Goal: Obtain resource: Download file/media

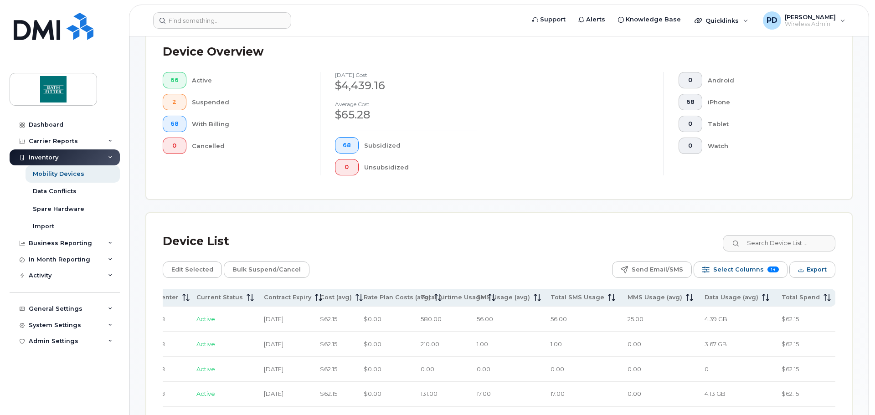
scroll to position [394, 0]
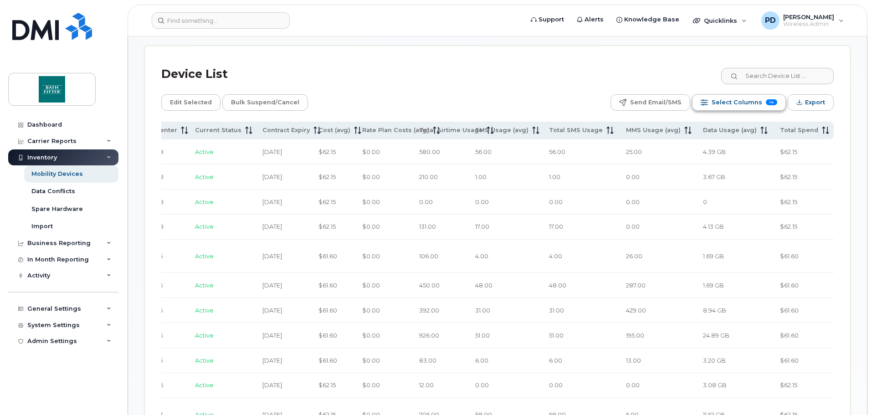
click at [753, 101] on span "Select Columns" at bounding box center [737, 103] width 51 height 14
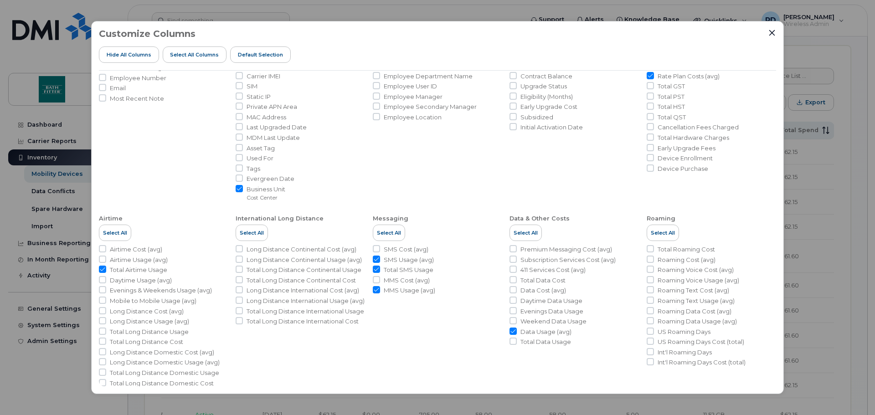
scroll to position [91, 0]
click at [377, 255] on input "SMS Usage (avg)" at bounding box center [376, 255] width 7 height 7
checkbox input "false"
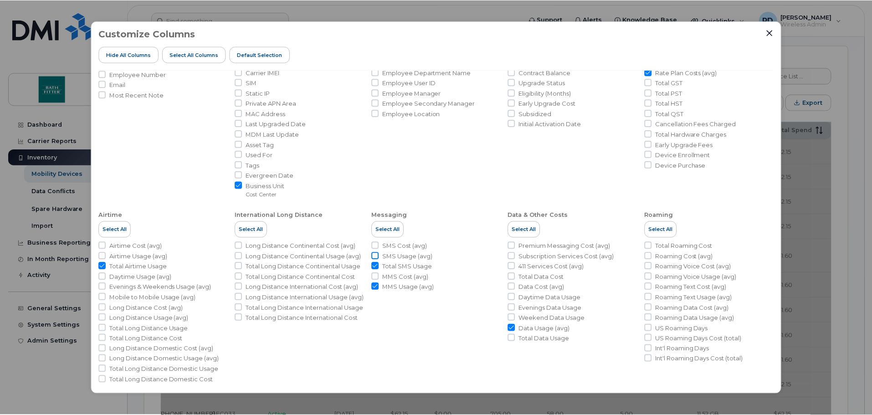
scroll to position [0, 82]
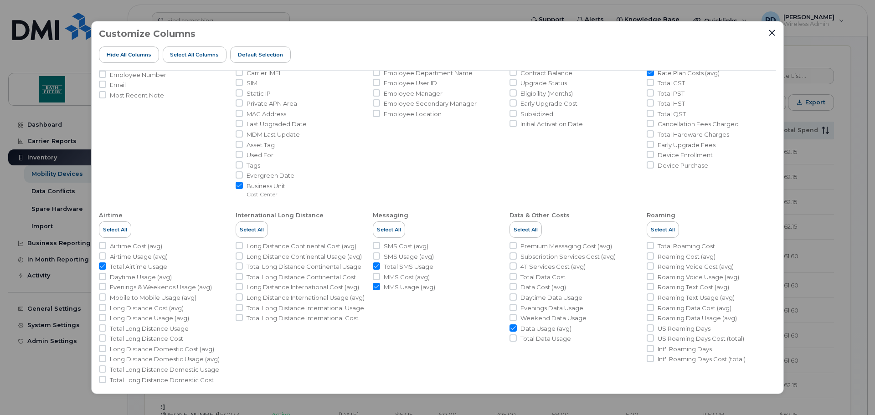
click at [773, 29] on div at bounding box center [772, 33] width 8 height 8
click at [770, 30] on icon "Close" at bounding box center [771, 32] width 7 height 7
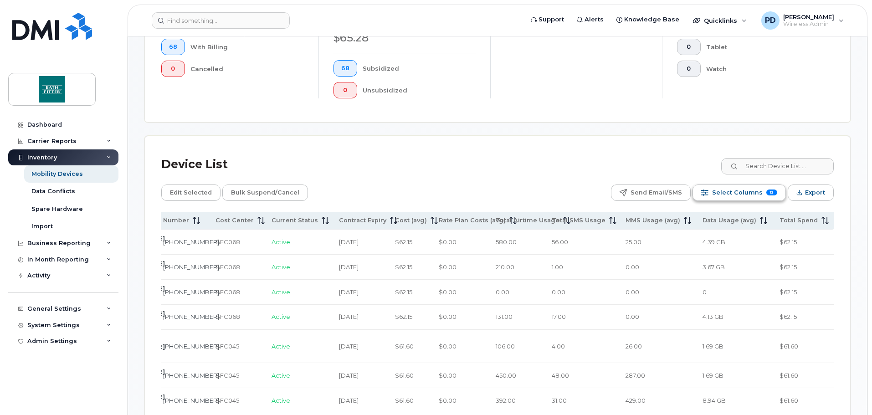
scroll to position [303, 0]
click at [763, 193] on button "Select Columns 13" at bounding box center [738, 193] width 93 height 16
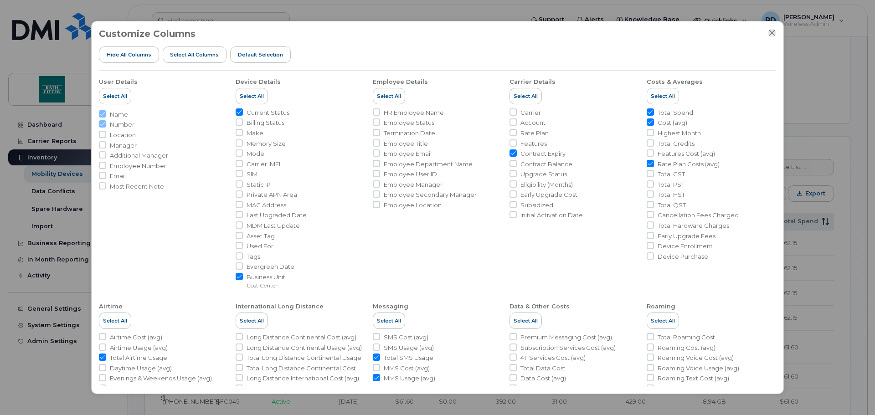
click at [769, 34] on icon "Close" at bounding box center [771, 32] width 7 height 7
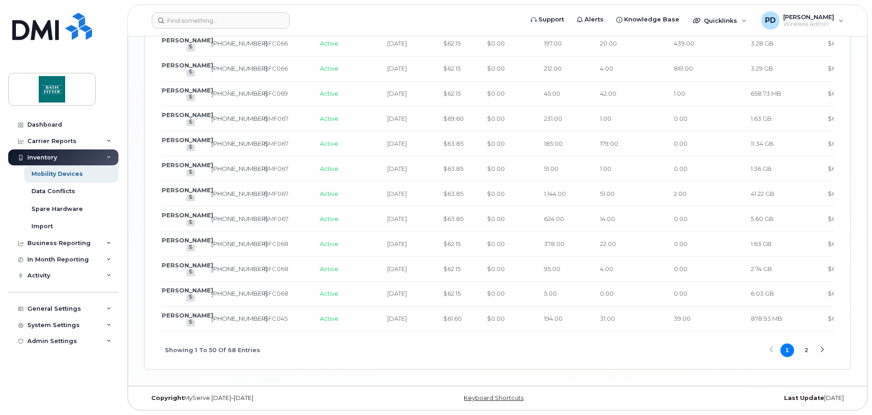
scroll to position [1624, 0]
click at [803, 349] on button "2" at bounding box center [806, 350] width 14 height 14
click at [786, 349] on button "1" at bounding box center [787, 350] width 14 height 14
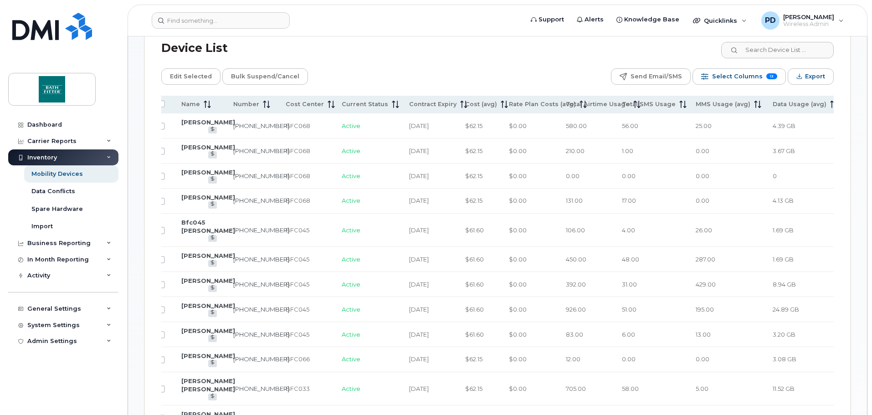
scroll to position [0, 0]
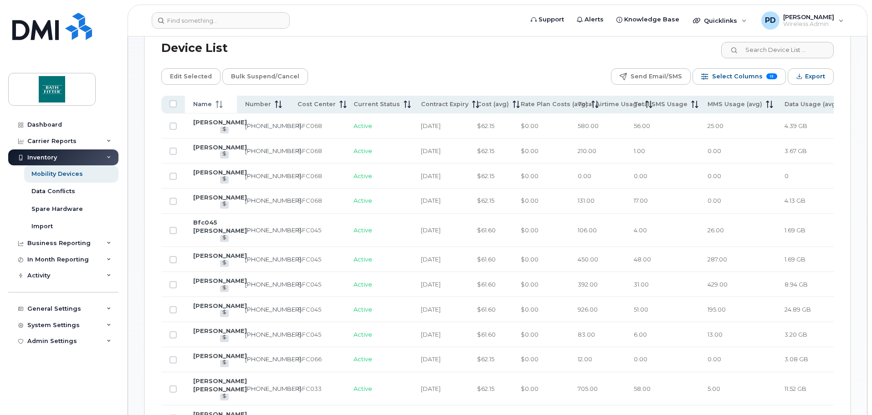
click at [203, 102] on span "Name" at bounding box center [202, 104] width 19 height 8
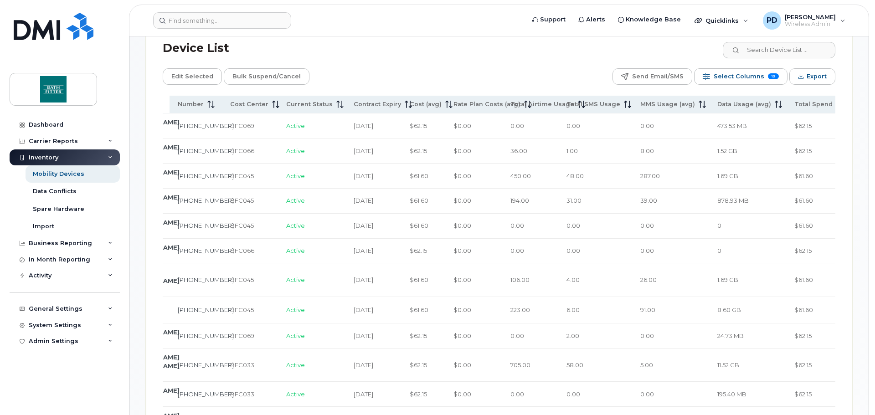
scroll to position [0, 82]
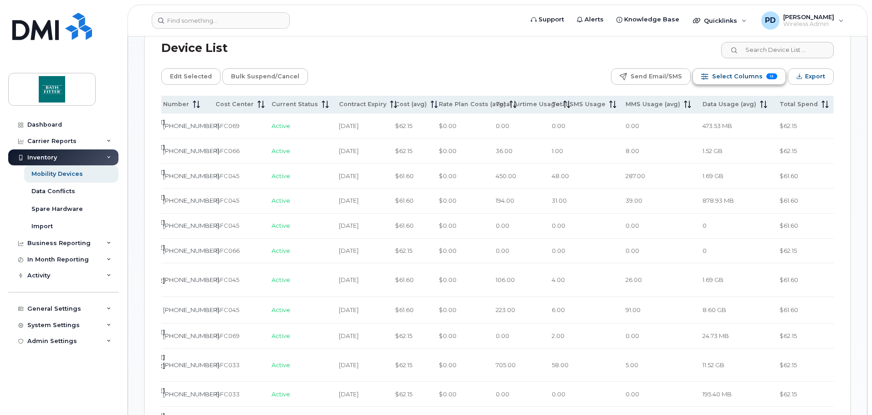
click at [764, 74] on button "Select Columns 13" at bounding box center [738, 76] width 93 height 16
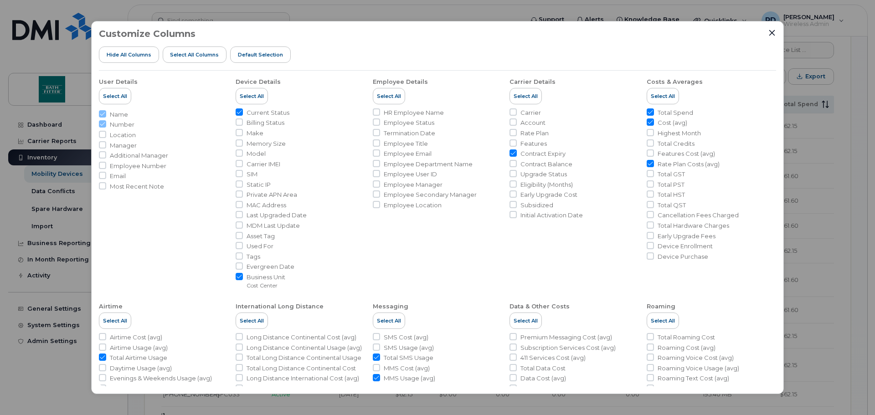
click at [646, 162] on input "Rate Plan Costs (avg)" at bounding box center [649, 163] width 7 height 7
checkbox input "false"
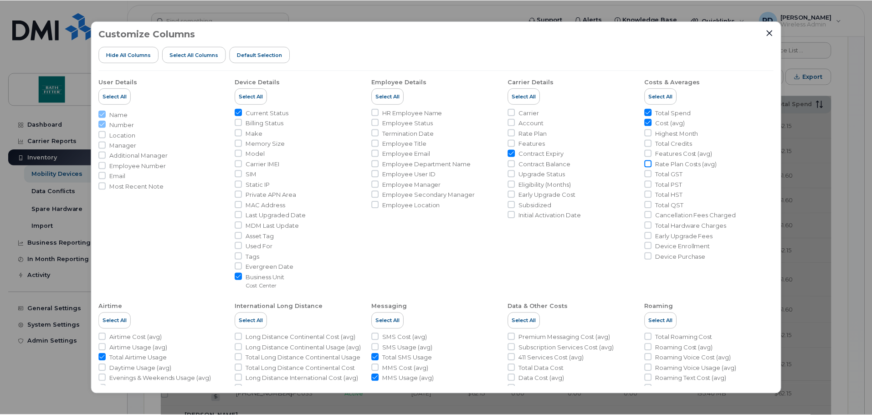
scroll to position [0, 5]
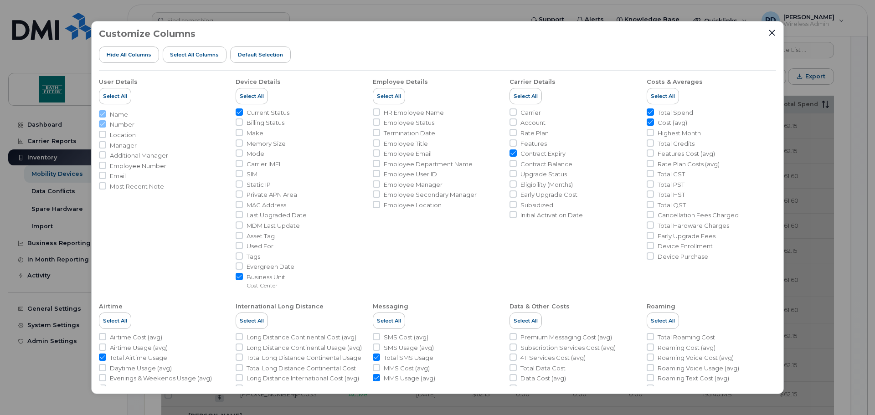
click at [777, 33] on div "Customize Columns Hide All Columns Select all Columns Default Selection User De…" at bounding box center [437, 208] width 692 height 374
click at [776, 32] on div "Customize Columns Hide All Columns Select all Columns Default Selection User De…" at bounding box center [437, 208] width 692 height 374
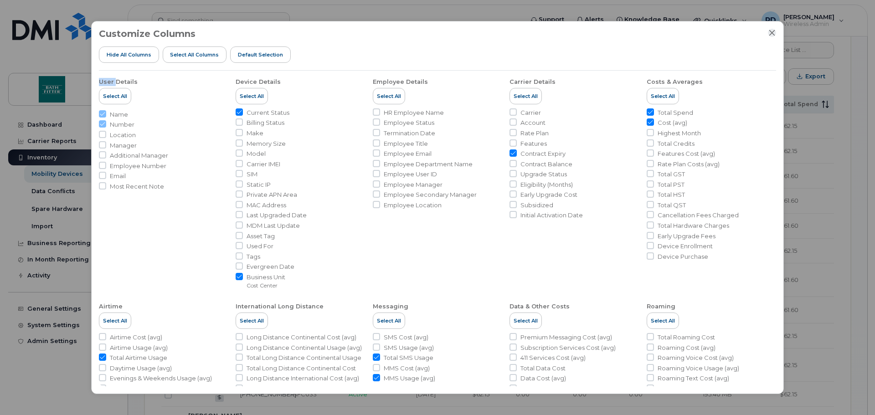
click at [771, 33] on icon "Close" at bounding box center [772, 33] width 6 height 6
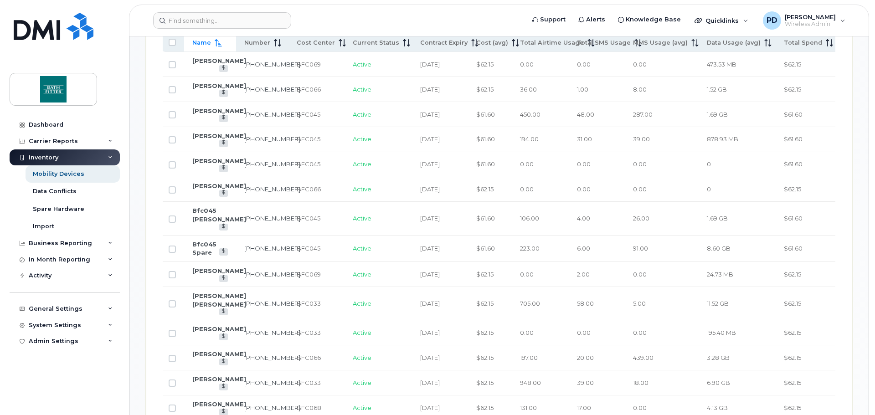
scroll to position [446, 0]
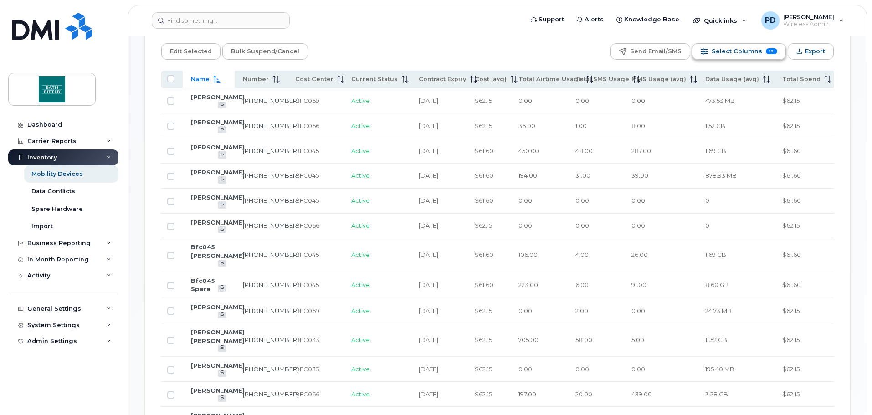
click at [754, 51] on span "Select Columns" at bounding box center [737, 52] width 51 height 14
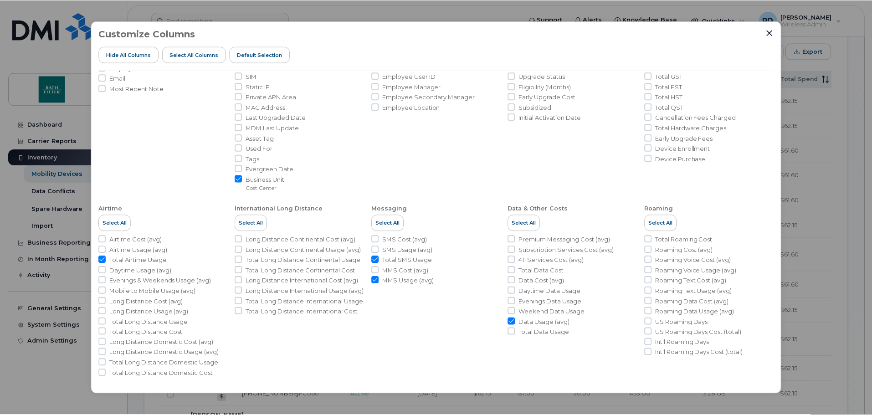
scroll to position [100, 0]
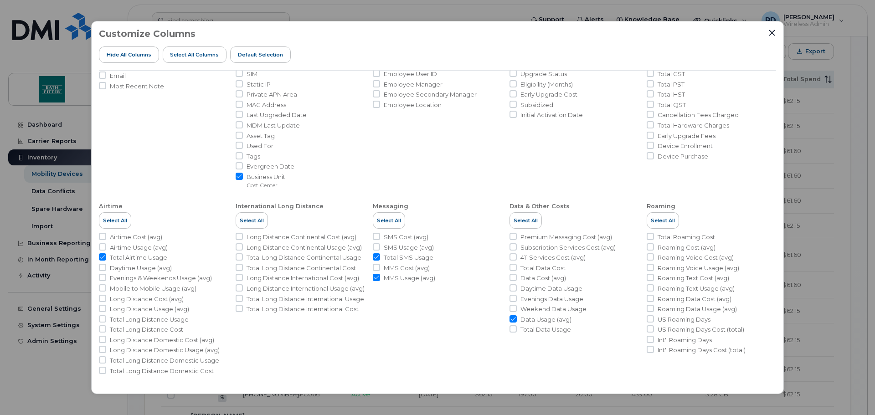
click at [529, 332] on span "Total Data Usage" at bounding box center [545, 329] width 51 height 9
click at [517, 332] on input "Total Data Usage" at bounding box center [512, 328] width 7 height 7
checkbox input "true"
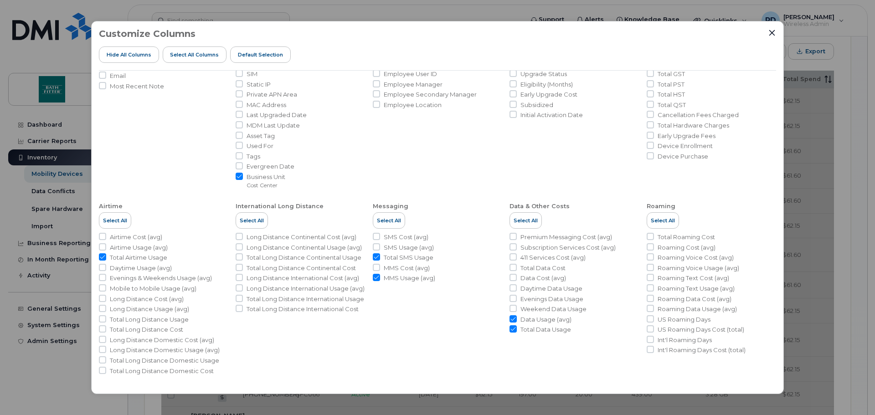
click at [770, 31] on icon "Close" at bounding box center [771, 32] width 7 height 7
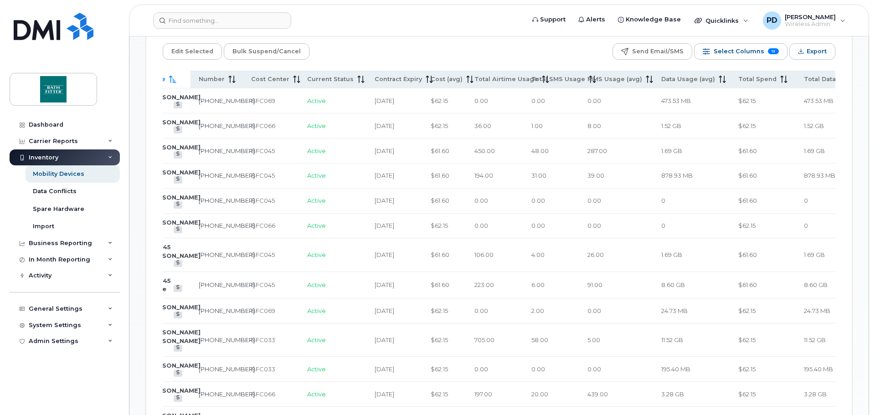
scroll to position [0, 82]
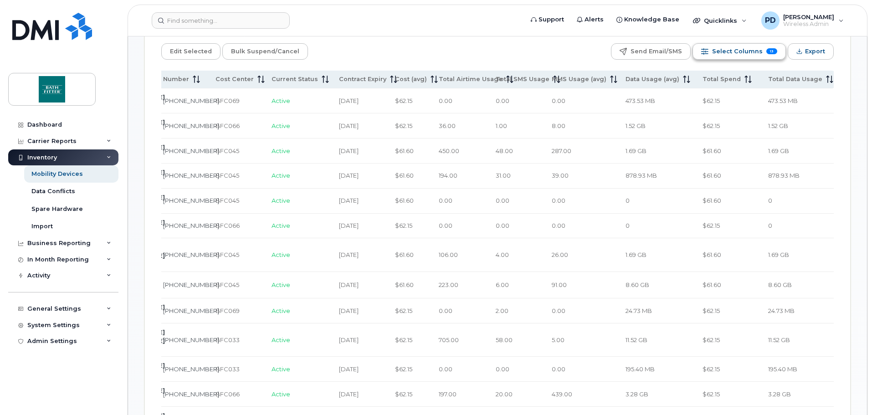
click at [756, 55] on span "Select Columns" at bounding box center [737, 52] width 51 height 14
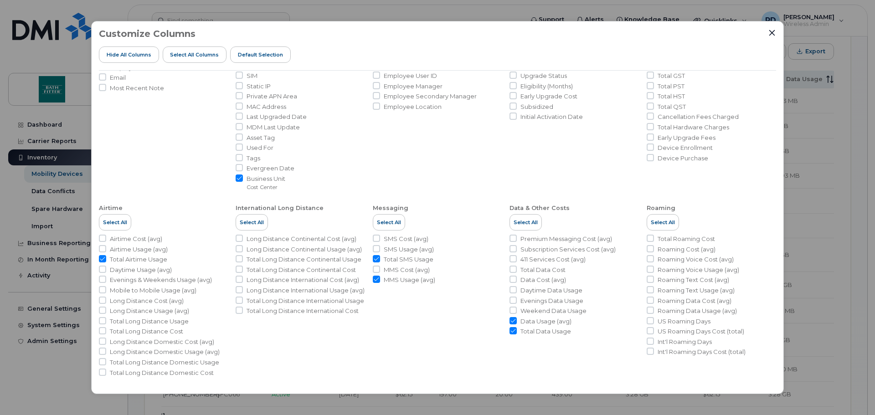
scroll to position [100, 0]
click at [513, 319] on input "Data Usage (avg)" at bounding box center [512, 318] width 7 height 7
checkbox input "false"
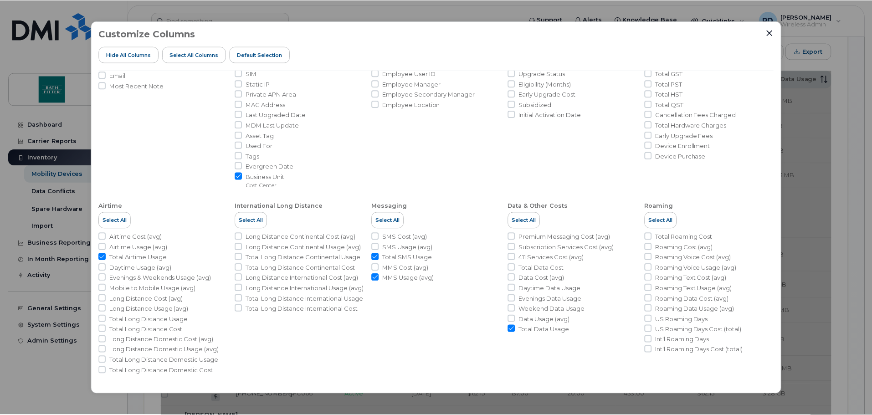
scroll to position [0, 5]
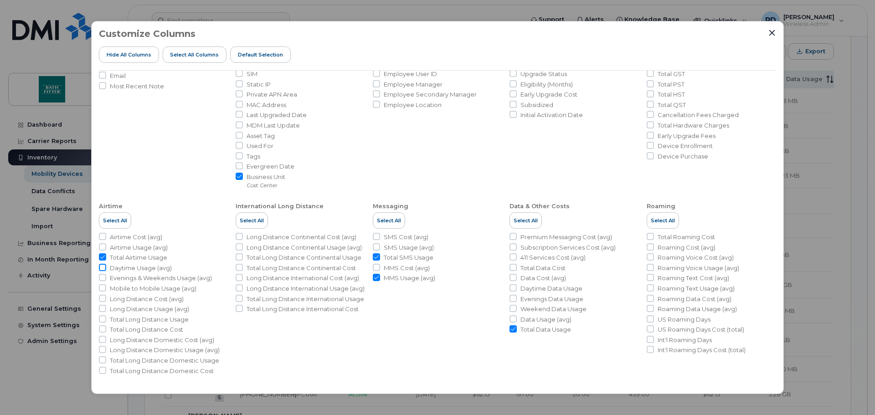
click at [101, 268] on input "Daytime Usage (avg)" at bounding box center [102, 267] width 7 height 7
checkbox input "true"
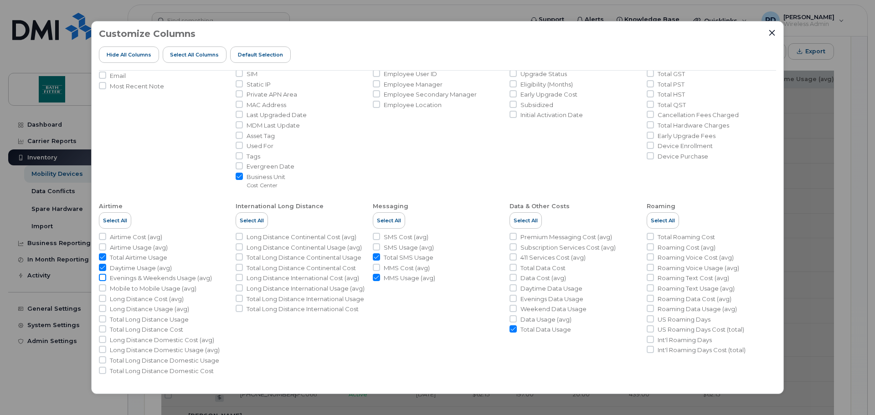
click at [102, 278] on input "Evenings & Weekends Usage (avg)" at bounding box center [102, 277] width 7 height 7
checkbox input "true"
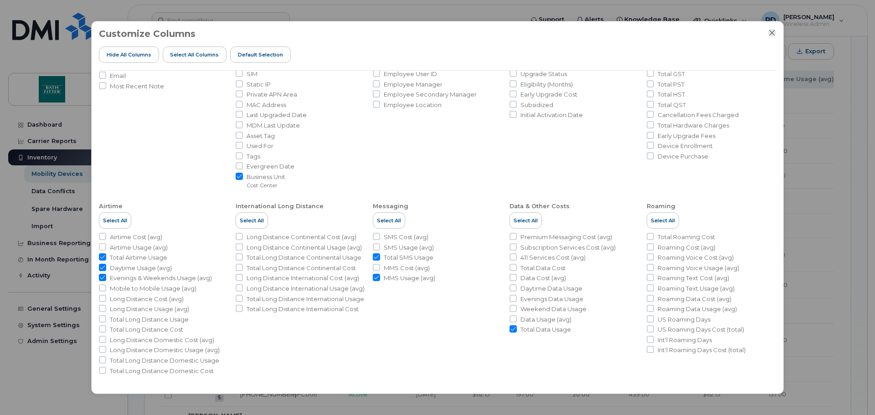
click at [773, 33] on icon "Close" at bounding box center [772, 33] width 6 height 6
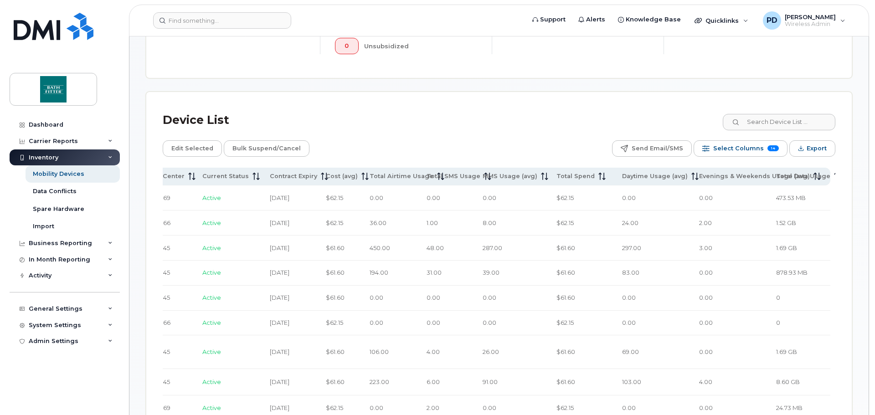
scroll to position [354, 0]
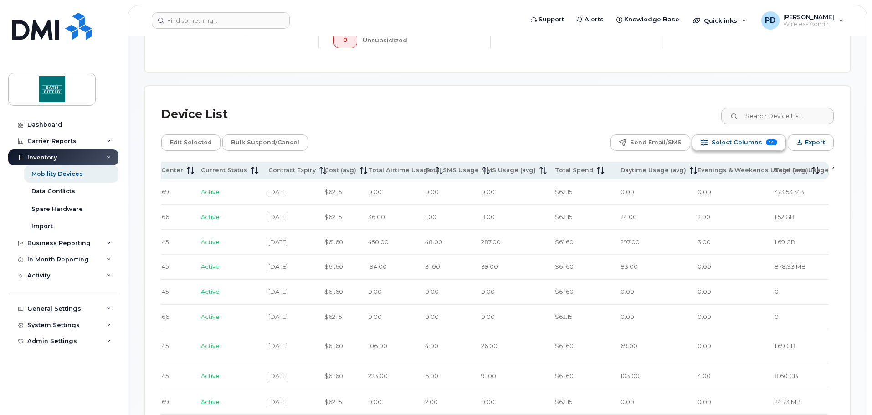
click at [727, 143] on span "Select Columns" at bounding box center [737, 143] width 51 height 14
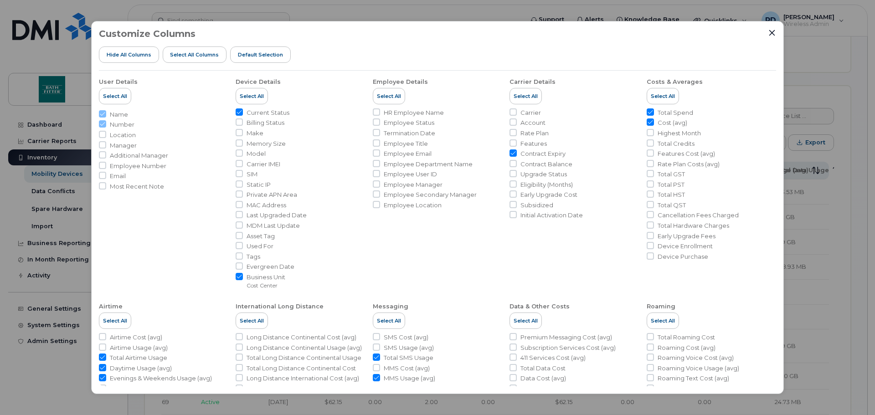
click at [648, 121] on input "Cost (avg)" at bounding box center [649, 121] width 7 height 7
checkbox input "false"
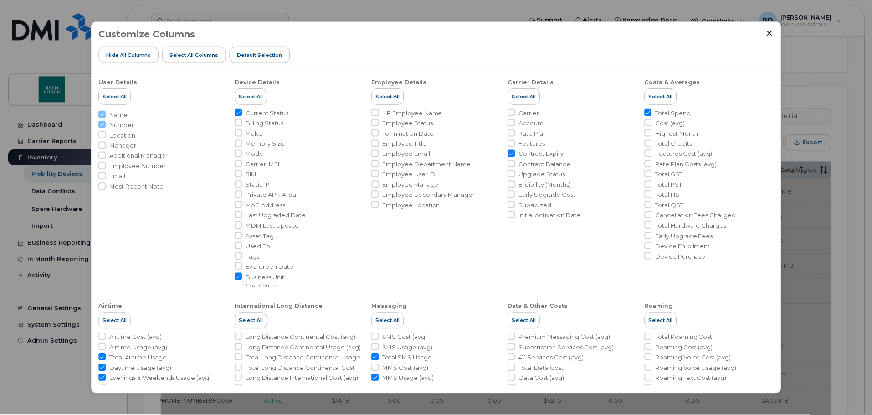
scroll to position [0, 85]
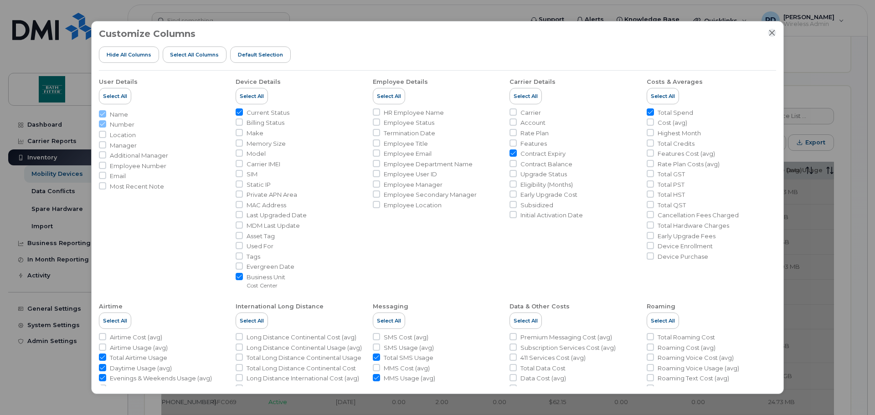
click at [768, 31] on icon "Close" at bounding box center [771, 32] width 7 height 7
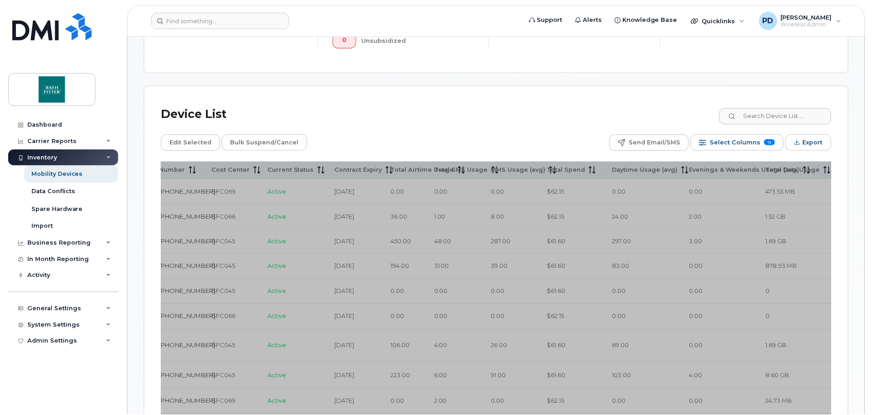
scroll to position [0, 82]
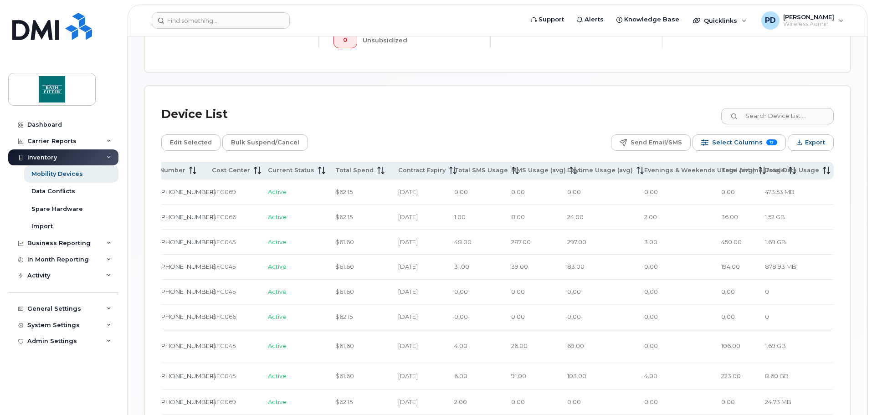
scroll to position [0, 85]
click at [809, 145] on span "Export" at bounding box center [815, 143] width 20 height 14
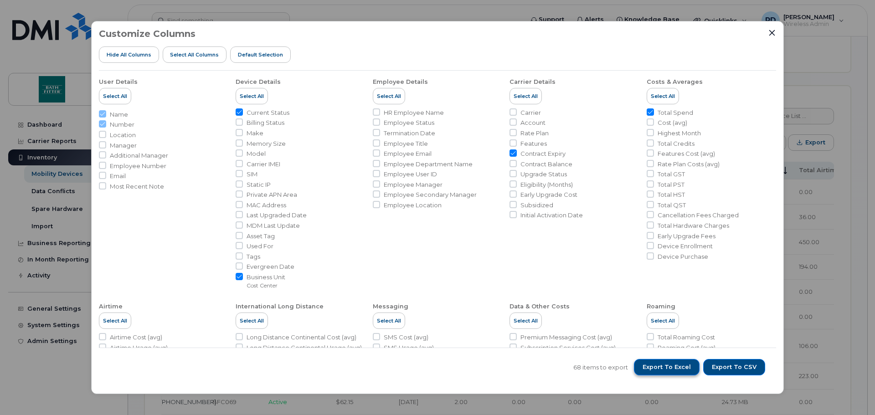
click at [686, 372] on button "Export to Excel" at bounding box center [667, 367] width 66 height 16
click at [770, 31] on icon "Close" at bounding box center [772, 33] width 6 height 6
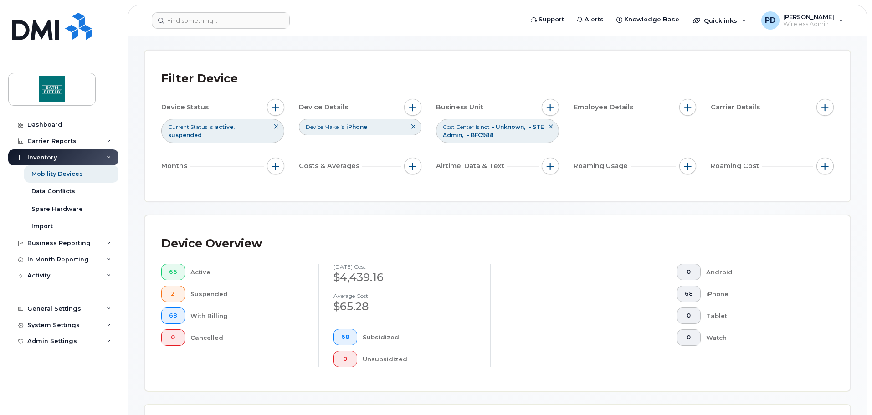
scroll to position [0, 0]
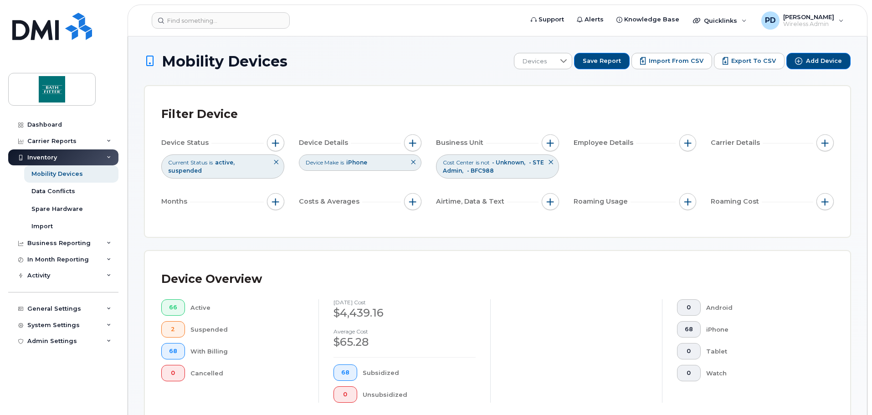
click at [234, 164] on span "active" at bounding box center [225, 162] width 20 height 7
click at [275, 143] on span "button" at bounding box center [275, 142] width 7 height 7
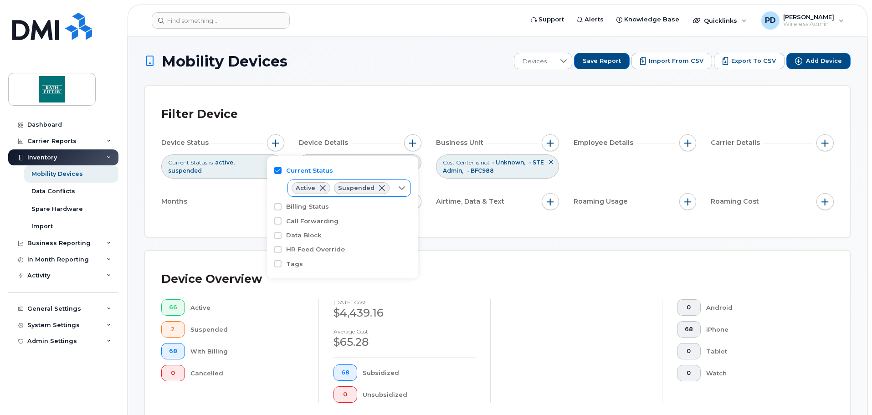
click at [398, 192] on icon at bounding box center [401, 187] width 7 height 7
click at [399, 192] on icon at bounding box center [402, 188] width 7 height 7
click at [355, 97] on div "Filter Device Device Status Current Status is active suspended Device Details D…" at bounding box center [497, 161] width 705 height 151
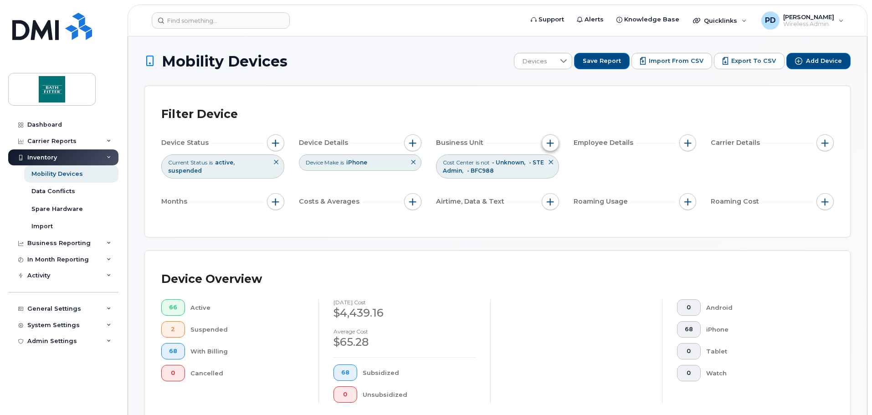
click at [548, 142] on span "button" at bounding box center [550, 142] width 7 height 7
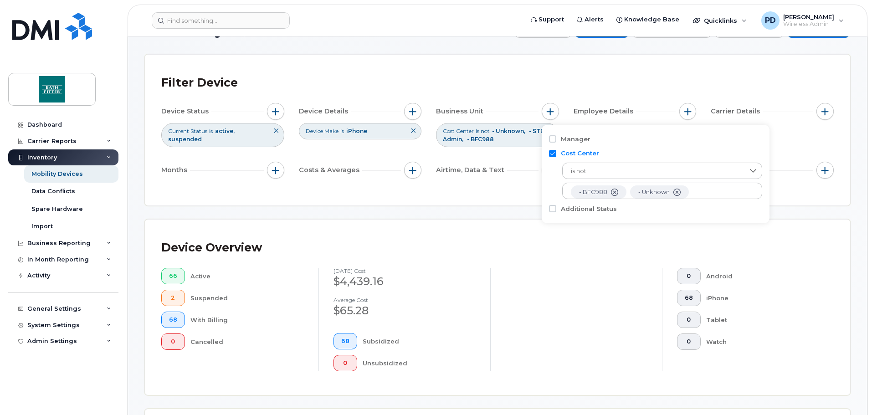
scroll to position [46, 0]
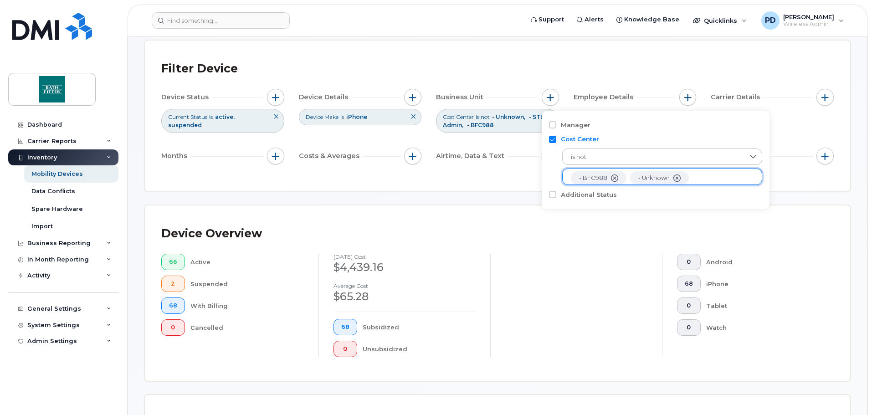
click at [701, 180] on ul "- BFC988 - Unknown - STE Admin" at bounding box center [662, 177] width 200 height 16
drag, startPoint x: 506, startPoint y: 194, endPoint x: 853, endPoint y: 197, distance: 347.6
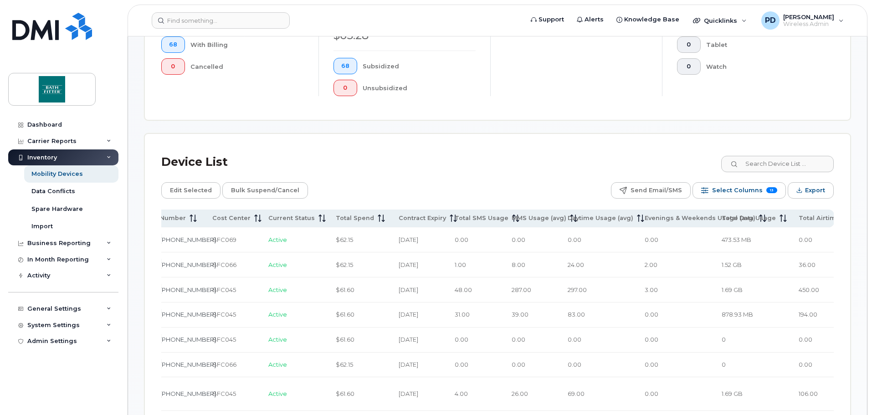
scroll to position [319, 0]
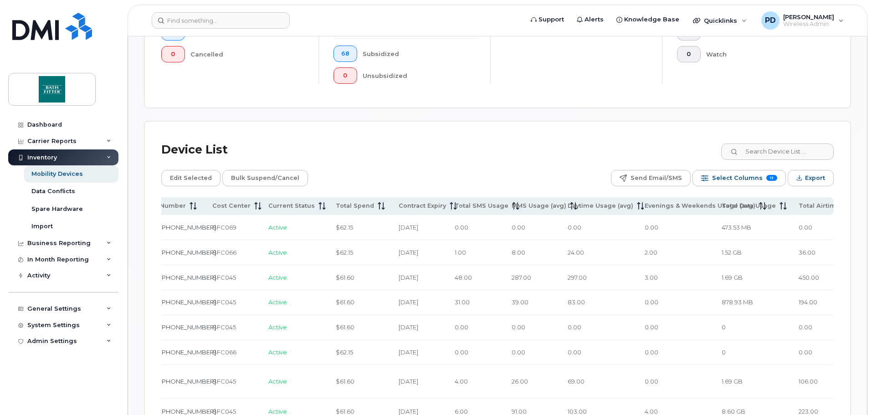
click at [573, 388] on td "69.00" at bounding box center [597, 381] width 77 height 33
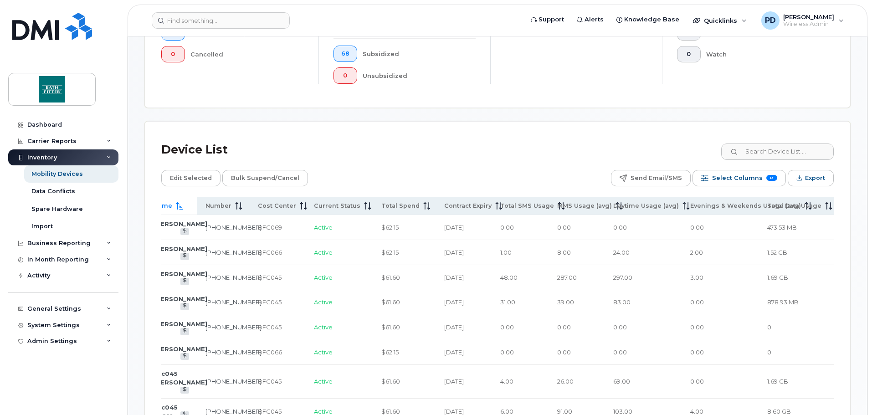
scroll to position [0, 0]
